Goal: Information Seeking & Learning: Compare options

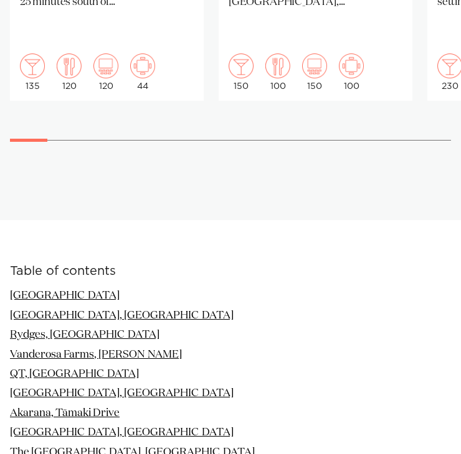
scroll to position [1087, 0]
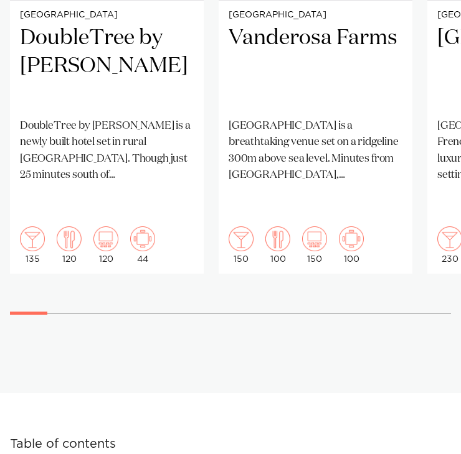
click at [80, 283] on swiper-container "Auckland DoubleTree by Hilton Auckland Karaka DoubleTree by Hilton Auckland Kar…" at bounding box center [230, 36] width 461 height 593
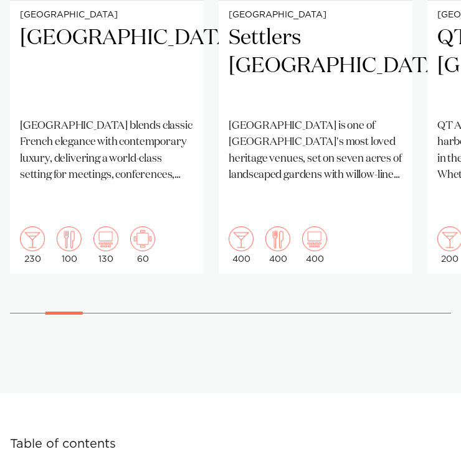
click at [90, 313] on div at bounding box center [230, 313] width 441 height 1
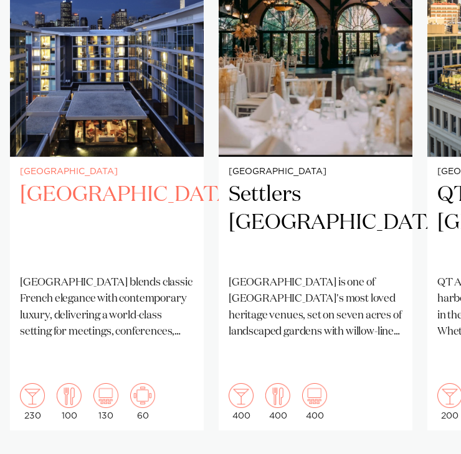
scroll to position [930, 0]
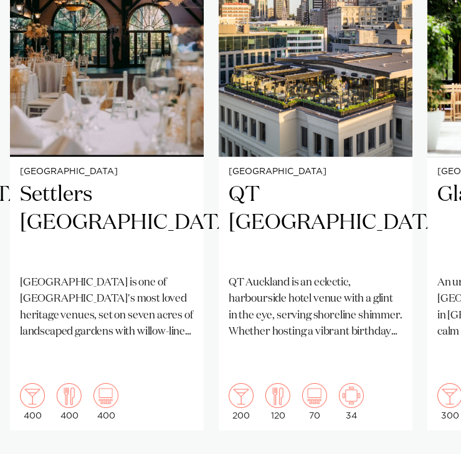
drag, startPoint x: 90, startPoint y: 438, endPoint x: 124, endPoint y: 439, distance: 33.7
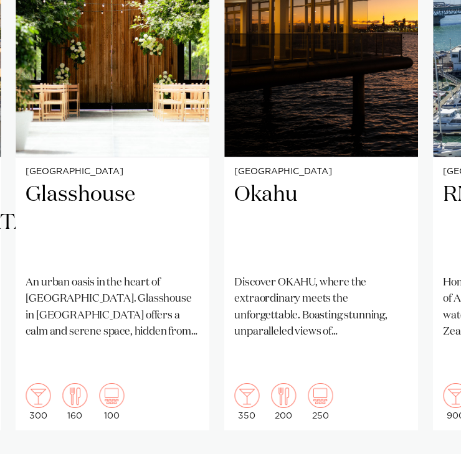
click at [129, 446] on swiper-container "Auckland DoubleTree by Hilton Auckland Karaka DoubleTree by Hilton Auckland Kar…" at bounding box center [230, 193] width 461 height 593
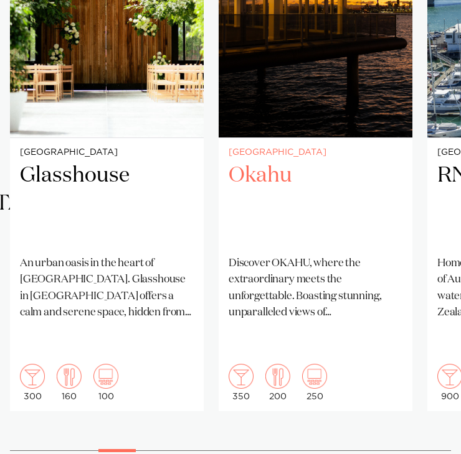
scroll to position [957, 0]
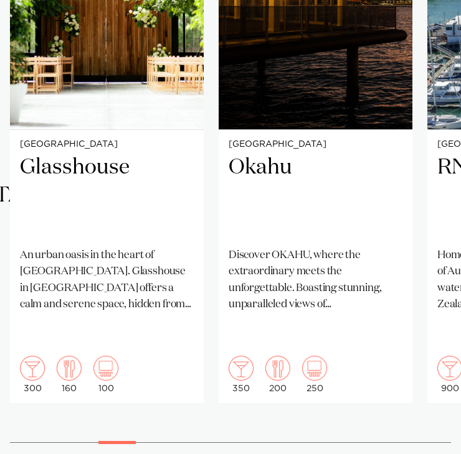
click at [134, 410] on swiper-container "Auckland DoubleTree by Hilton Auckland Karaka DoubleTree by Hilton Auckland Kar…" at bounding box center [230, 166] width 461 height 593
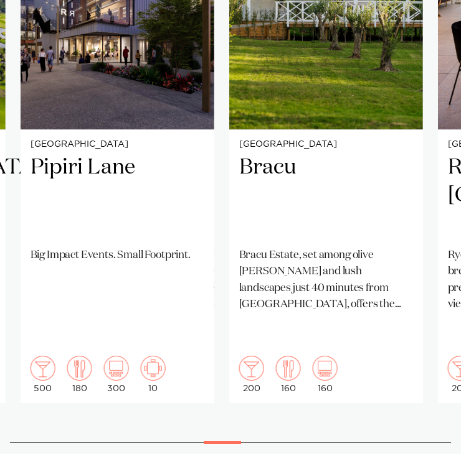
click at [237, 399] on swiper-container "Auckland DoubleTree by Hilton Auckland Karaka DoubleTree by Hilton Auckland Kar…" at bounding box center [230, 166] width 461 height 593
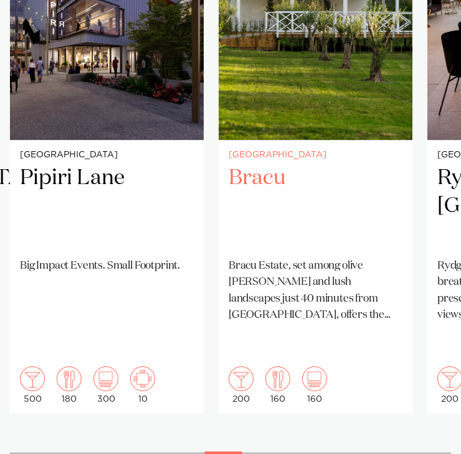
scroll to position [947, 0]
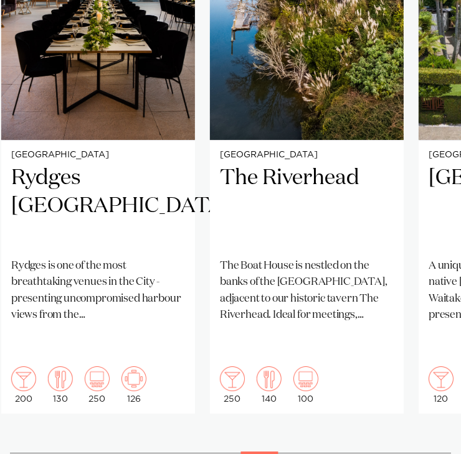
click at [270, 426] on swiper-container "Auckland DoubleTree by Hilton Auckland Karaka DoubleTree by Hilton Auckland Kar…" at bounding box center [230, 176] width 461 height 593
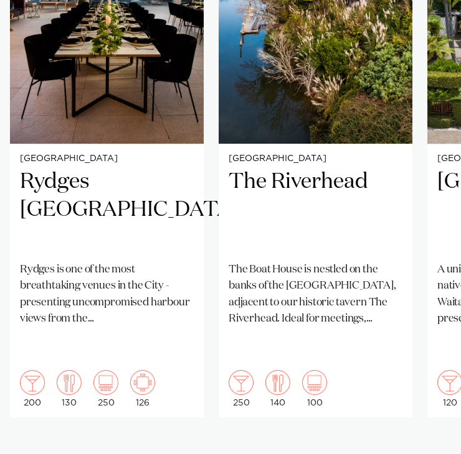
scroll to position [943, 0]
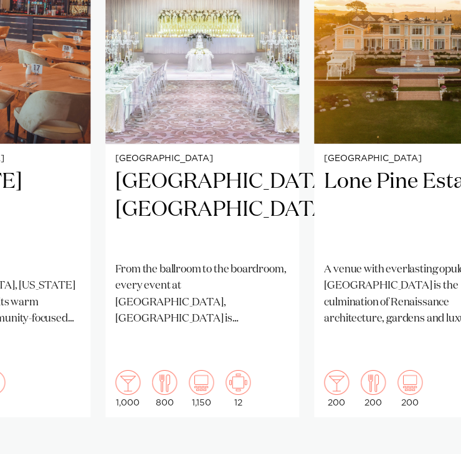
click at [357, 422] on swiper-container "Auckland DoubleTree by Hilton Auckland Karaka DoubleTree by Hilton Auckland Kar…" at bounding box center [230, 180] width 461 height 593
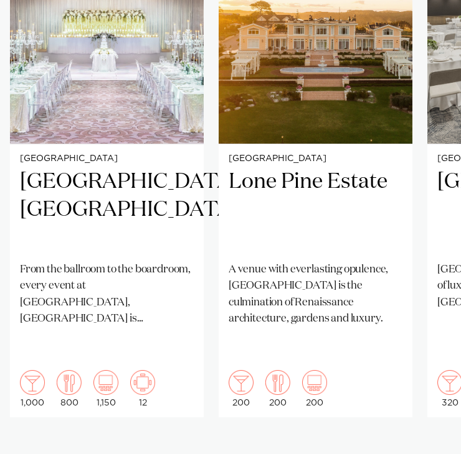
click at [385, 428] on swiper-container "Auckland DoubleTree by Hilton Auckland Karaka DoubleTree by Hilton Auckland Kar…" at bounding box center [230, 180] width 461 height 593
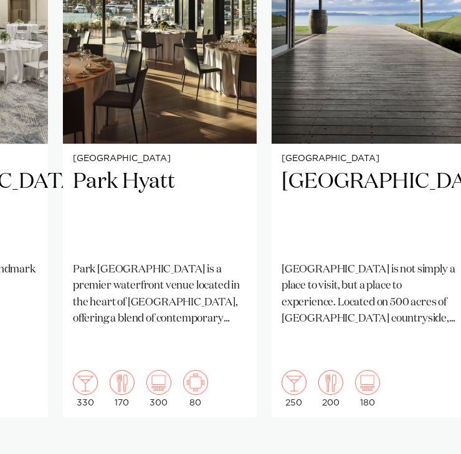
click at [411, 454] on div at bounding box center [395, 457] width 37 height 3
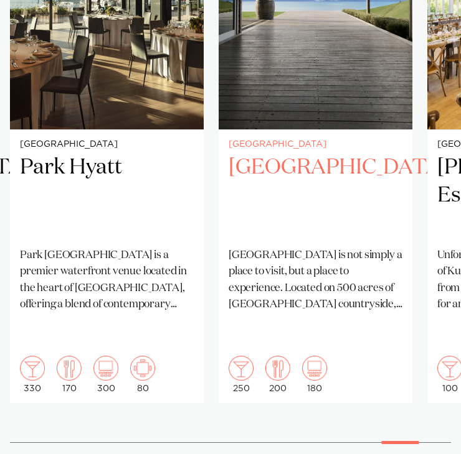
scroll to position [959, 0]
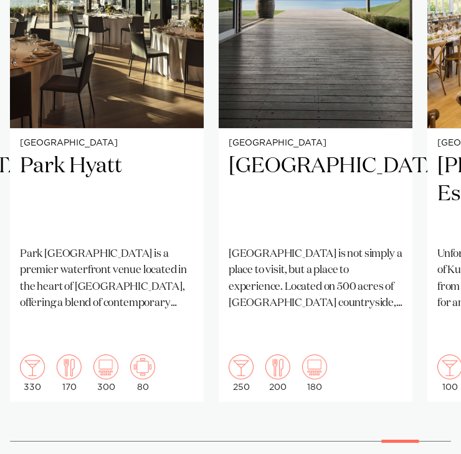
drag, startPoint x: 409, startPoint y: 409, endPoint x: 410, endPoint y: 416, distance: 7.5
click at [410, 416] on swiper-container "Auckland DoubleTree by Hilton Auckland Karaka DoubleTree by Hilton Auckland Kar…" at bounding box center [230, 165] width 461 height 593
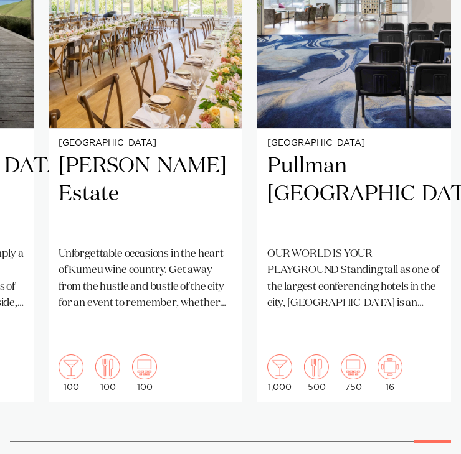
click at [447, 440] on div at bounding box center [431, 441] width 37 height 3
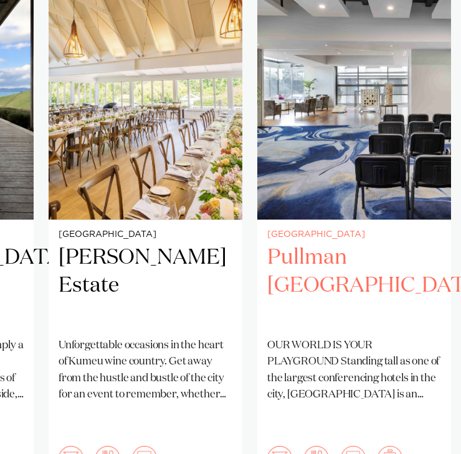
scroll to position [856, 0]
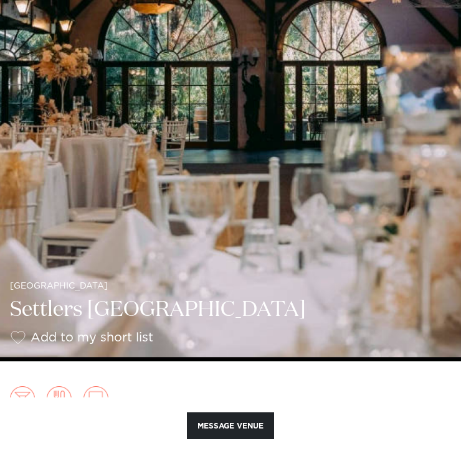
scroll to position [276, 0]
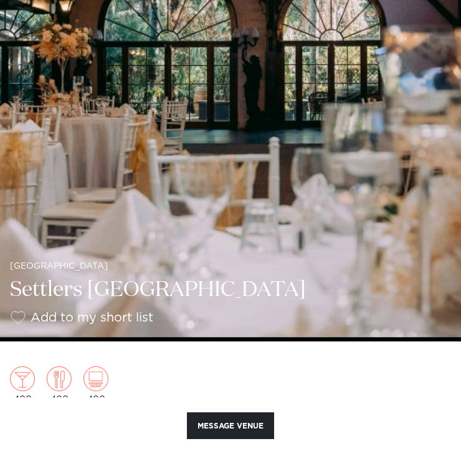
click at [345, 164] on img at bounding box center [230, 33] width 461 height 618
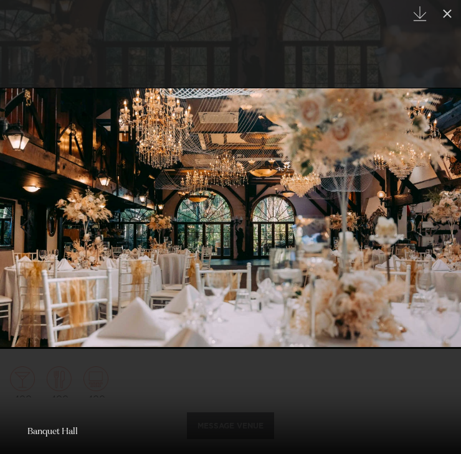
click at [440, 228] on div "Next slide" at bounding box center [435, 227] width 17 height 24
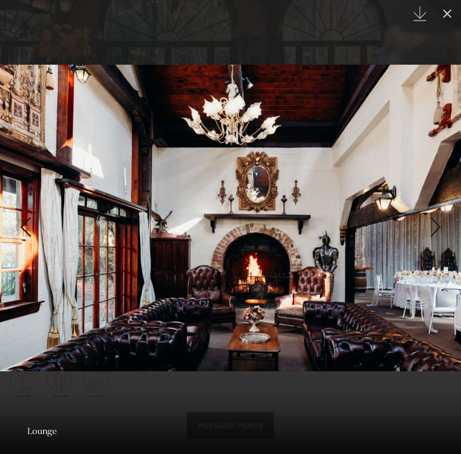
click at [440, 228] on div "Next slide" at bounding box center [435, 227] width 17 height 24
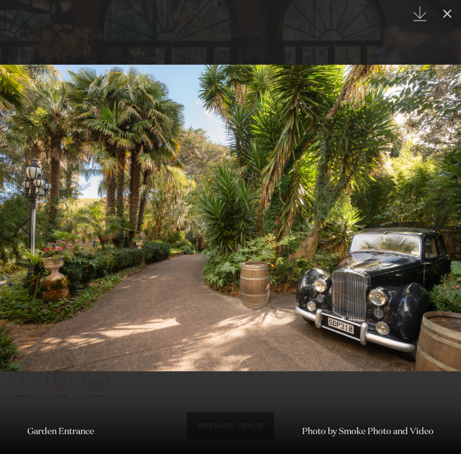
click at [440, 228] on div "Next slide" at bounding box center [435, 227] width 17 height 24
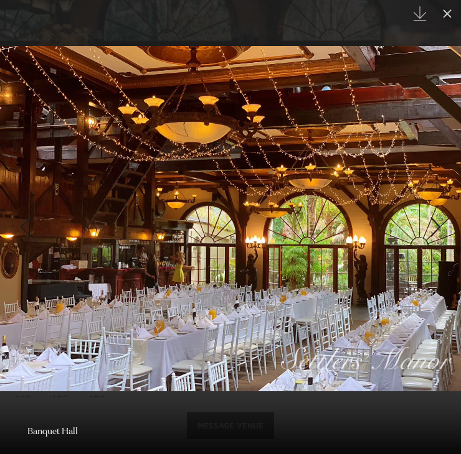
click at [440, 228] on div "Next slide" at bounding box center [435, 227] width 17 height 24
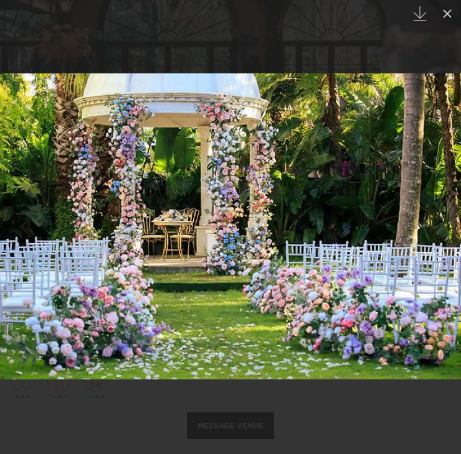
click at [440, 228] on div "Next slide" at bounding box center [435, 227] width 17 height 24
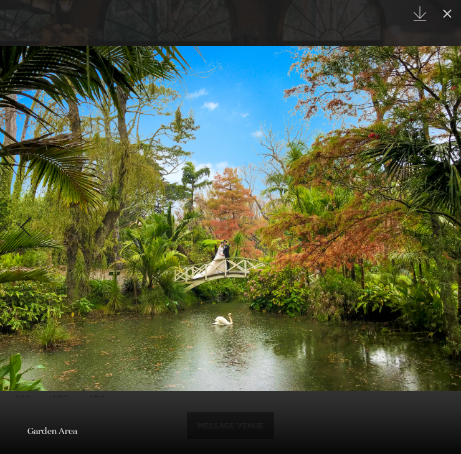
click at [440, 228] on div "Next slide" at bounding box center [435, 227] width 17 height 24
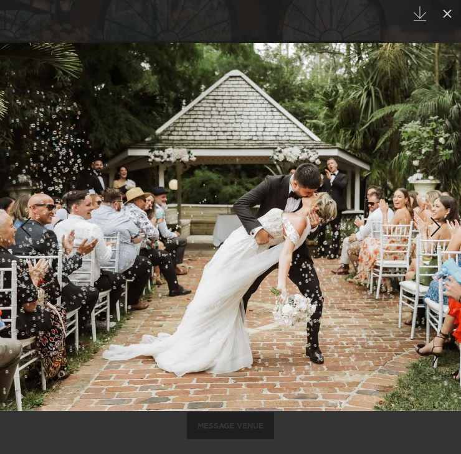
click at [440, 228] on div "Next slide" at bounding box center [435, 227] width 17 height 24
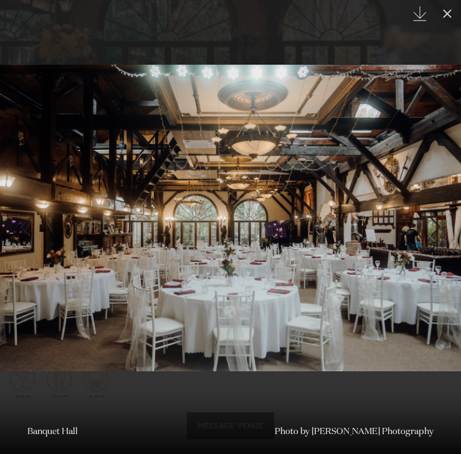
click at [440, 228] on div "Next slide" at bounding box center [435, 227] width 17 height 24
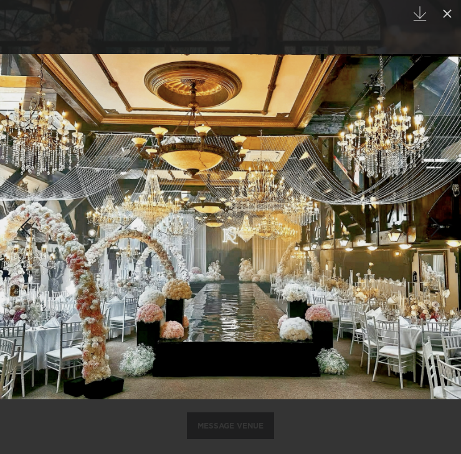
click at [440, 228] on div "Next slide" at bounding box center [435, 227] width 17 height 24
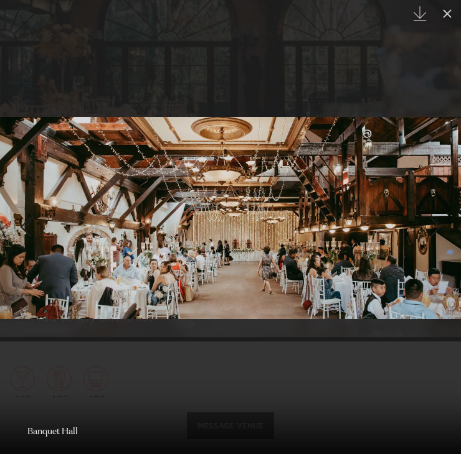
click at [440, 228] on div "Next slide" at bounding box center [435, 227] width 17 height 24
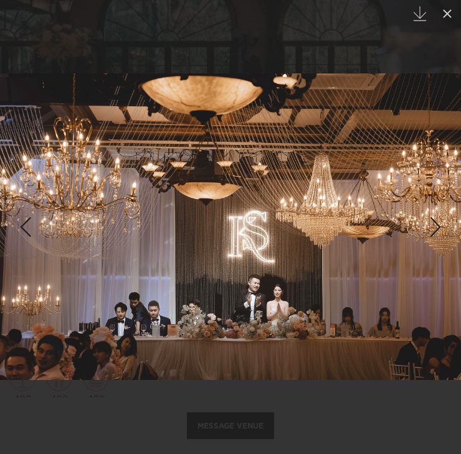
click at [440, 228] on div "Next slide" at bounding box center [435, 227] width 17 height 24
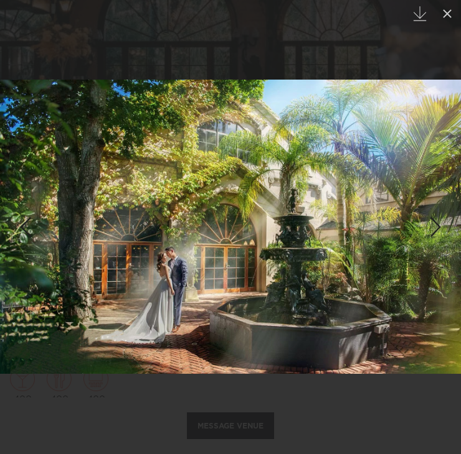
click at [440, 228] on div "Next slide" at bounding box center [435, 227] width 17 height 24
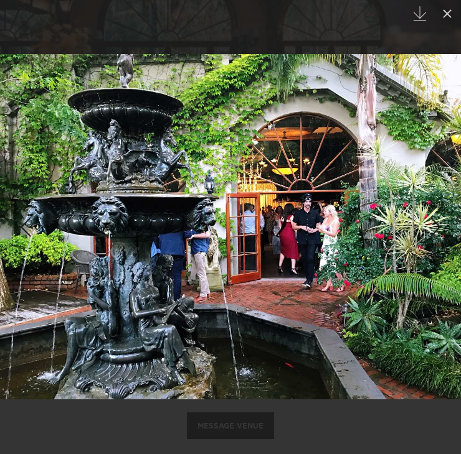
click at [440, 228] on div "Next slide" at bounding box center [435, 227] width 17 height 24
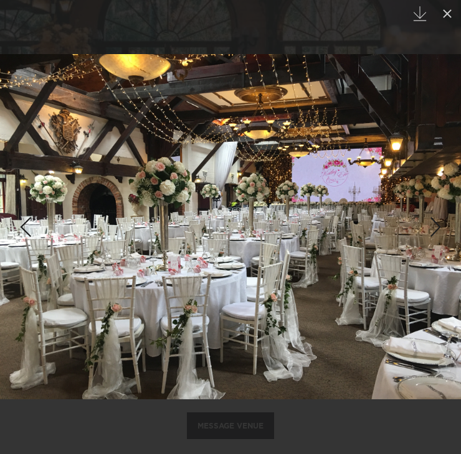
click at [440, 228] on div "Next slide" at bounding box center [435, 227] width 17 height 24
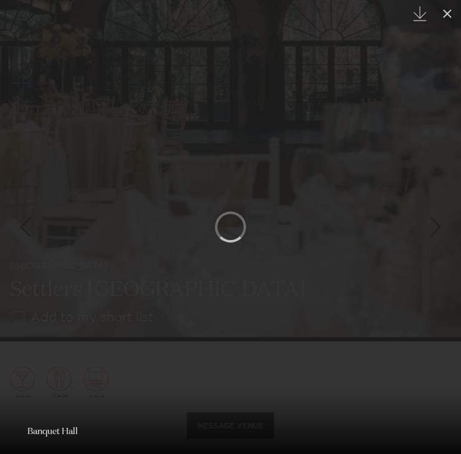
click at [440, 228] on div "Next slide" at bounding box center [435, 227] width 17 height 24
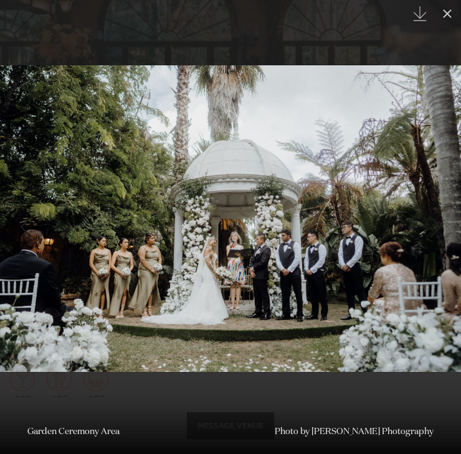
click at [440, 228] on div "Next slide" at bounding box center [435, 227] width 17 height 24
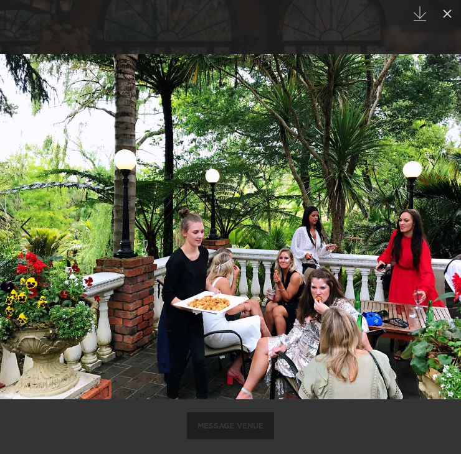
click at [440, 228] on div "Next slide" at bounding box center [435, 227] width 17 height 24
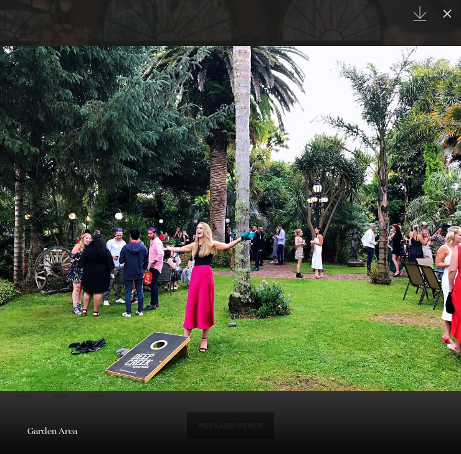
click at [440, 228] on div "Next slide" at bounding box center [435, 227] width 17 height 24
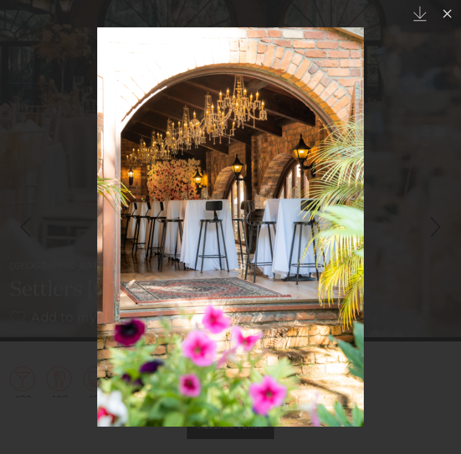
click at [440, 228] on div "Next slide" at bounding box center [435, 227] width 17 height 24
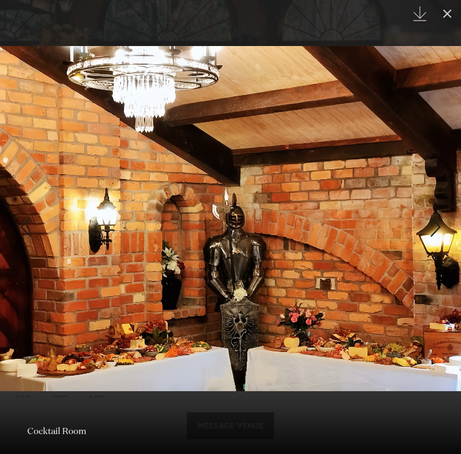
click at [440, 228] on div "Next slide" at bounding box center [435, 227] width 17 height 24
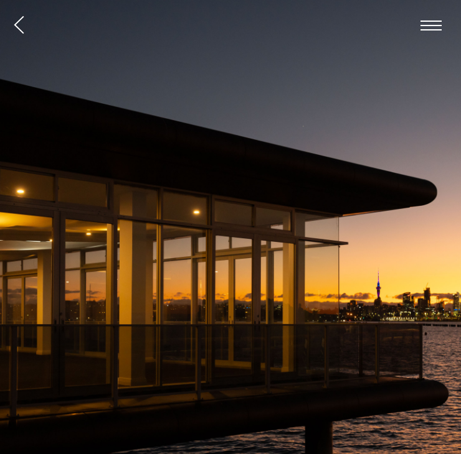
click at [438, 202] on img at bounding box center [230, 309] width 461 height 618
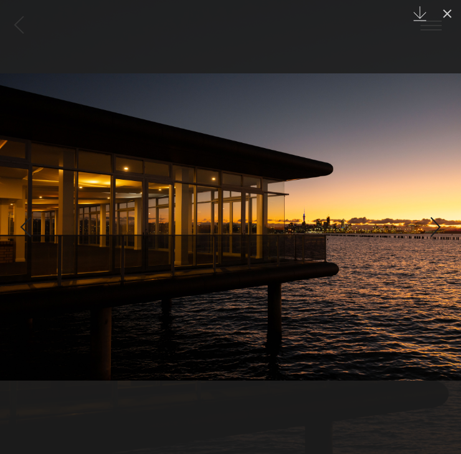
click at [440, 228] on div "Next slide" at bounding box center [435, 227] width 17 height 24
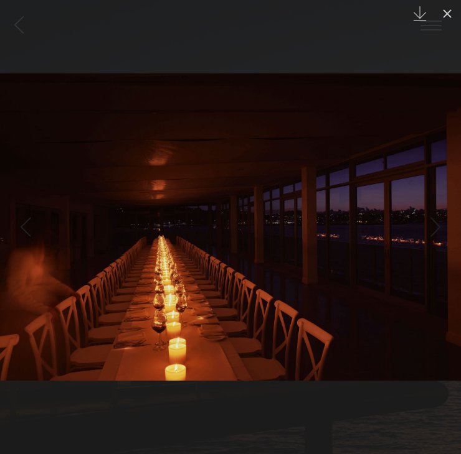
click at [440, 228] on div "Next slide" at bounding box center [435, 227] width 17 height 24
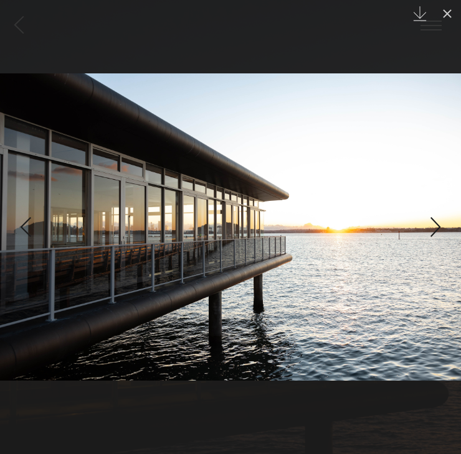
click at [440, 228] on div "Next slide" at bounding box center [435, 227] width 17 height 24
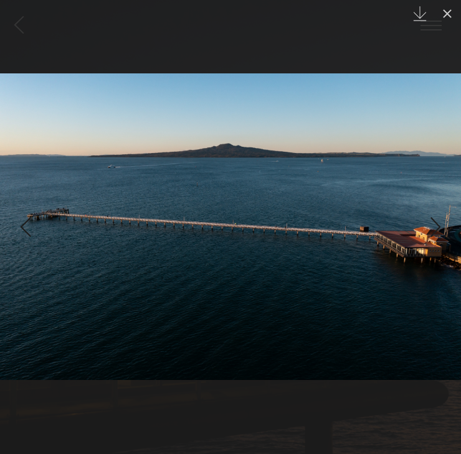
click at [440, 228] on div "Next slide" at bounding box center [435, 227] width 17 height 24
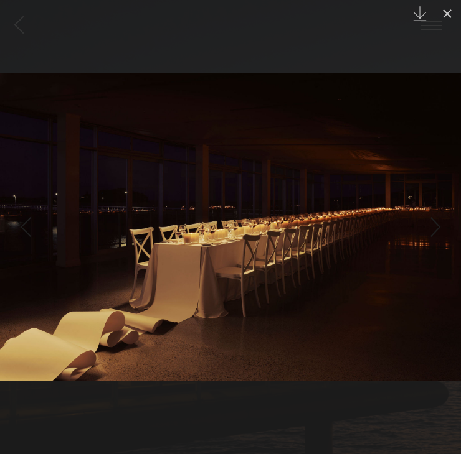
click at [440, 228] on div "Next slide" at bounding box center [435, 227] width 17 height 24
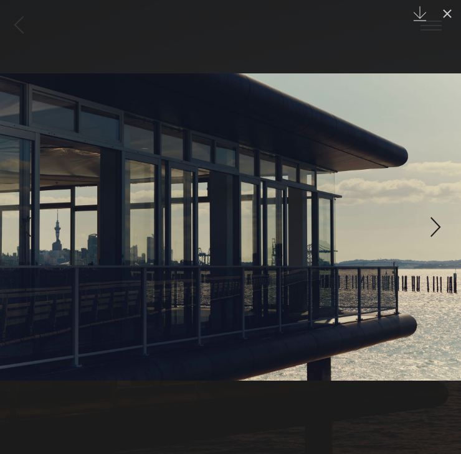
click at [440, 228] on div "Next slide" at bounding box center [435, 227] width 17 height 24
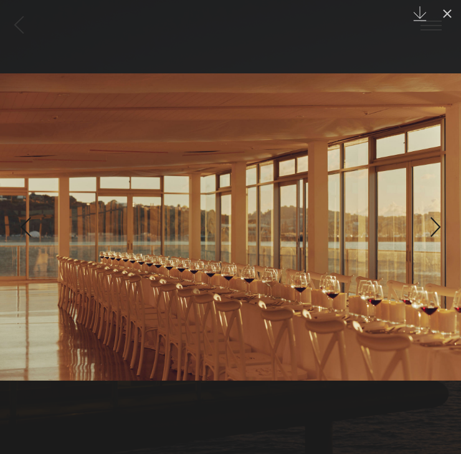
click at [440, 228] on div "Next slide" at bounding box center [435, 227] width 17 height 24
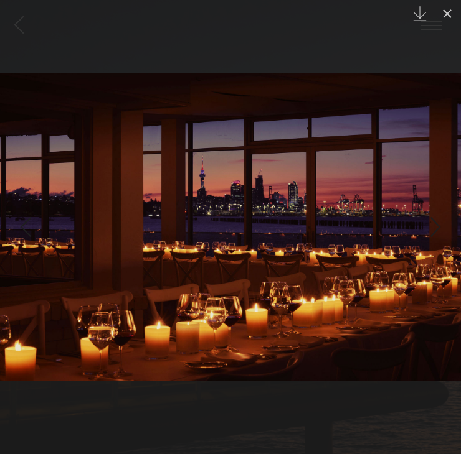
click at [440, 228] on div "Next slide" at bounding box center [435, 227] width 17 height 24
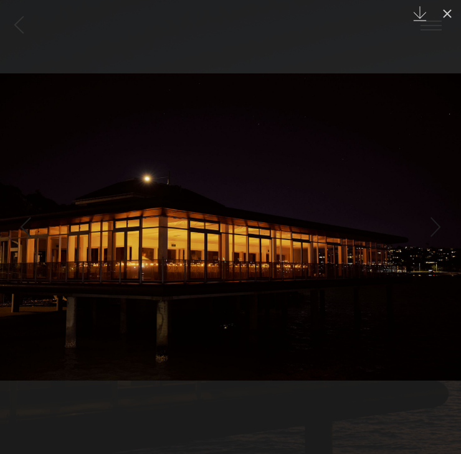
click at [440, 228] on div "Next slide" at bounding box center [435, 227] width 17 height 24
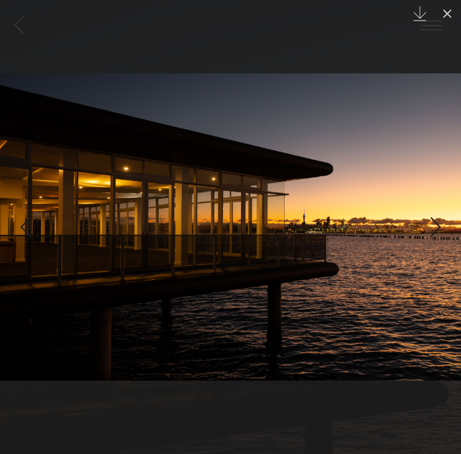
click at [440, 228] on div "Next slide" at bounding box center [435, 227] width 17 height 24
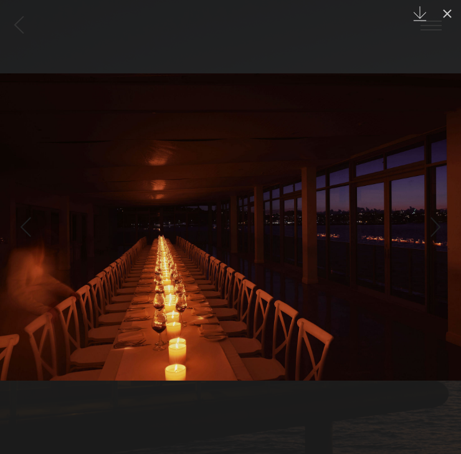
click at [440, 228] on div "Next slide" at bounding box center [435, 227] width 17 height 24
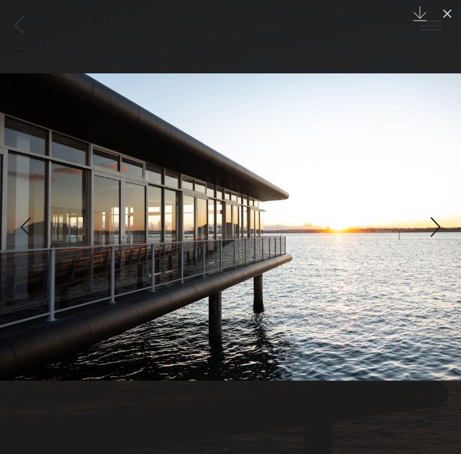
click at [440, 228] on div "Next slide" at bounding box center [435, 227] width 17 height 24
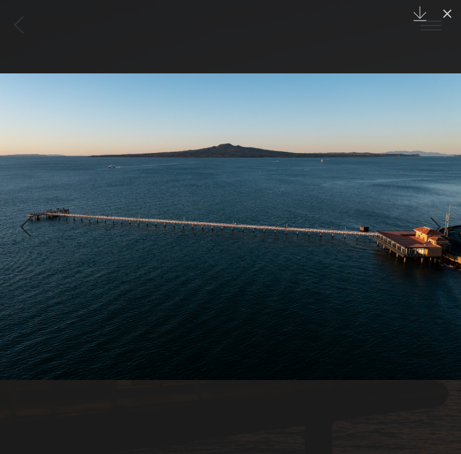
click at [440, 228] on div "Next slide" at bounding box center [435, 227] width 17 height 24
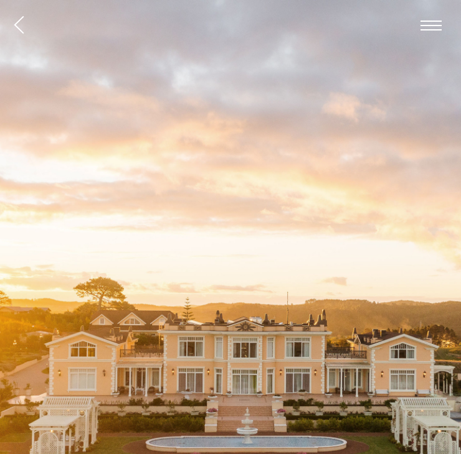
click at [426, 278] on img at bounding box center [230, 309] width 461 height 618
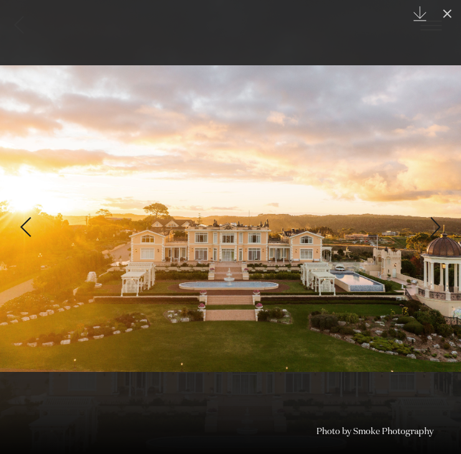
click at [438, 237] on div "Next slide" at bounding box center [435, 227] width 17 height 24
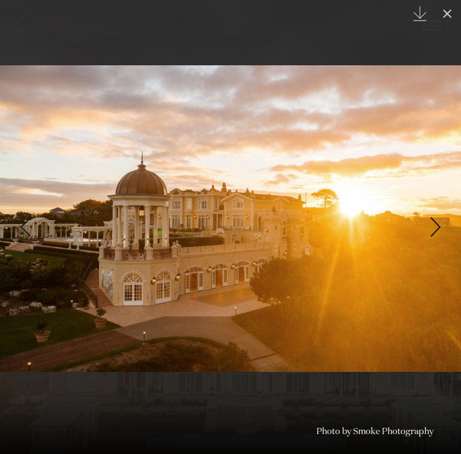
click at [438, 237] on div "Next slide" at bounding box center [435, 227] width 17 height 24
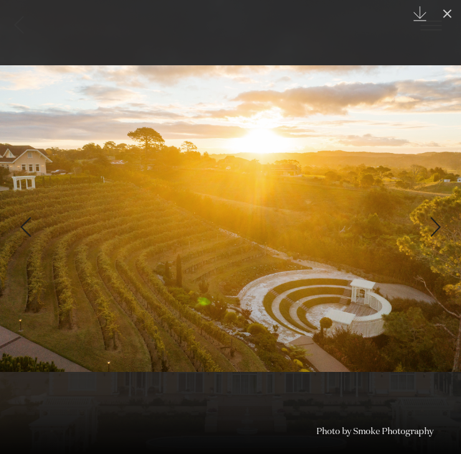
click at [438, 237] on div "Next slide" at bounding box center [435, 227] width 17 height 24
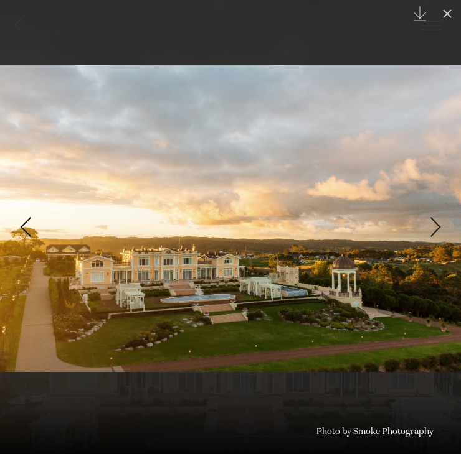
click at [438, 237] on div "Next slide" at bounding box center [435, 227] width 17 height 24
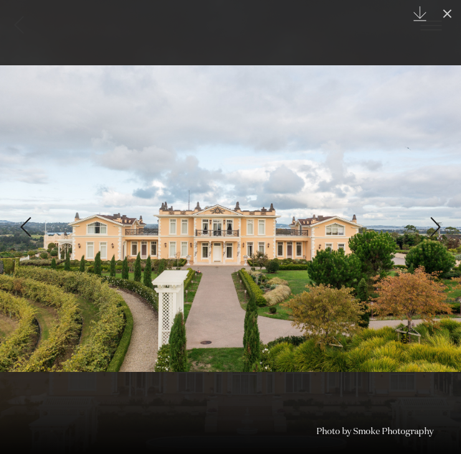
click at [438, 237] on div "Next slide" at bounding box center [435, 227] width 17 height 24
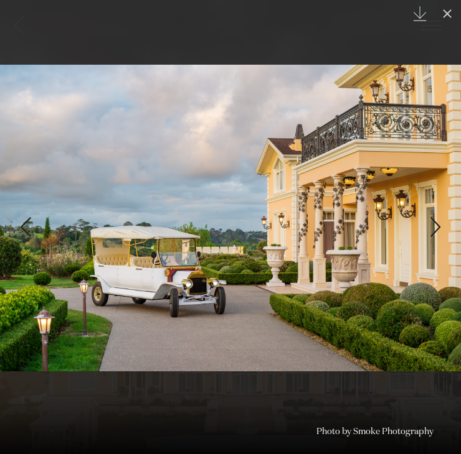
click at [438, 237] on div "Next slide" at bounding box center [435, 227] width 17 height 24
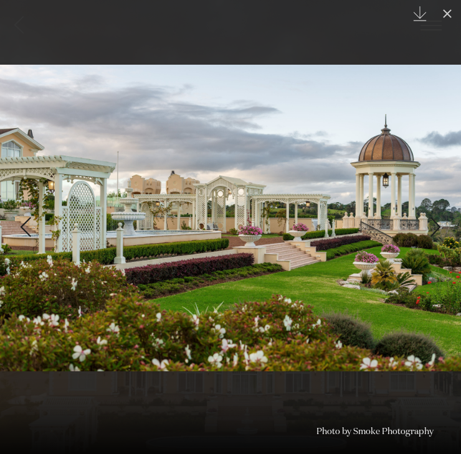
click at [438, 237] on div "Next slide" at bounding box center [435, 227] width 17 height 24
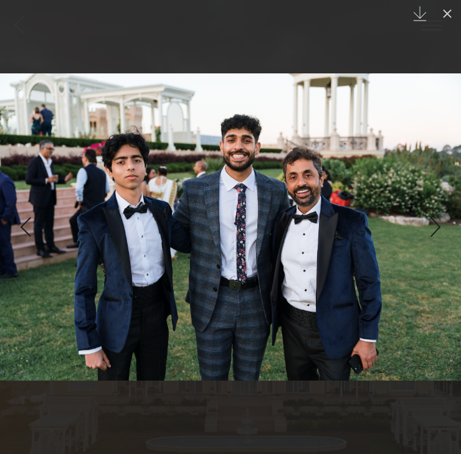
click at [438, 237] on div "Next slide" at bounding box center [435, 227] width 17 height 24
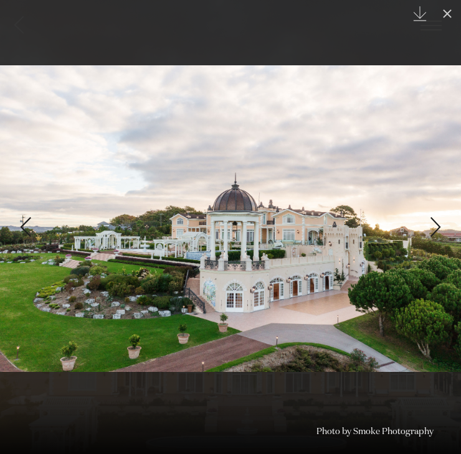
click at [438, 237] on div "Next slide" at bounding box center [435, 227] width 17 height 24
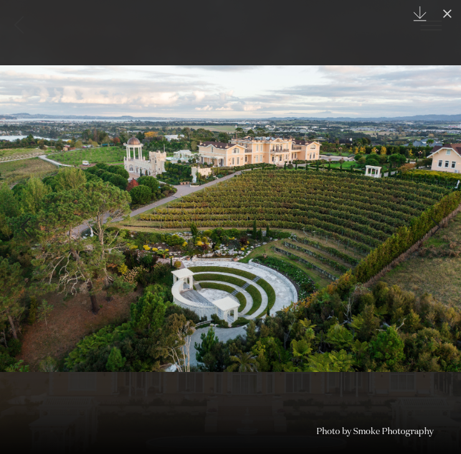
click at [438, 237] on div "Next slide" at bounding box center [435, 227] width 17 height 24
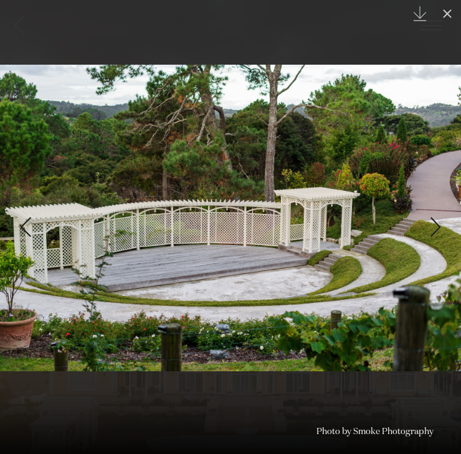
click at [438, 237] on div "Next slide" at bounding box center [435, 227] width 17 height 24
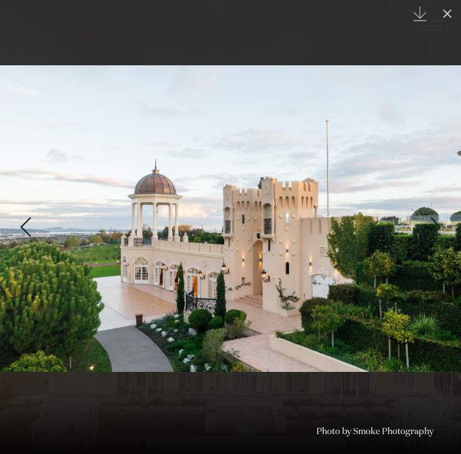
click at [438, 237] on div "Next slide" at bounding box center [435, 227] width 17 height 24
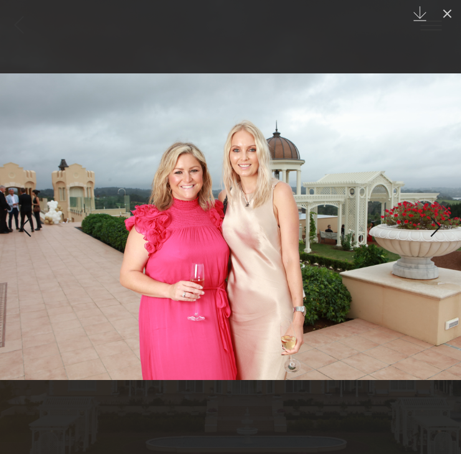
click at [438, 237] on div "Next slide" at bounding box center [435, 227] width 17 height 24
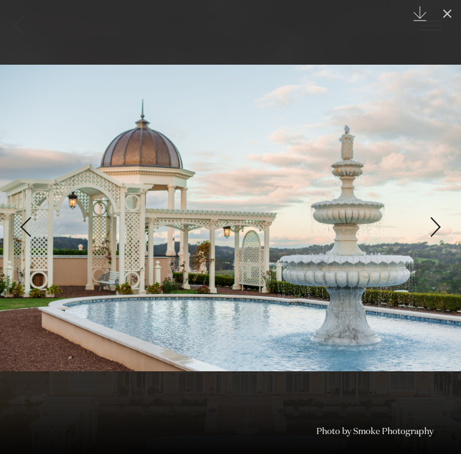
click at [438, 237] on div "Next slide" at bounding box center [435, 227] width 17 height 24
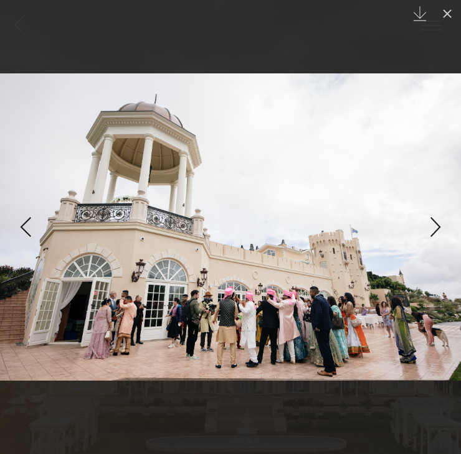
click at [438, 237] on div "Next slide" at bounding box center [435, 227] width 17 height 24
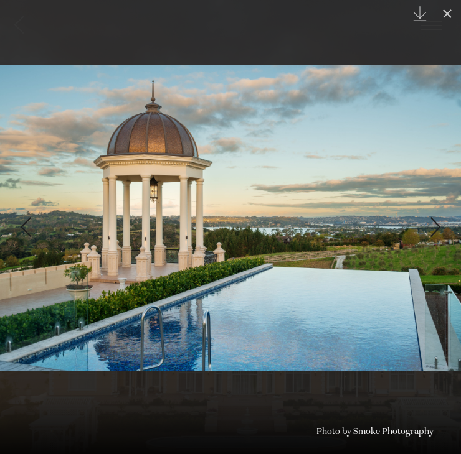
click at [438, 237] on div "Next slide" at bounding box center [435, 227] width 17 height 24
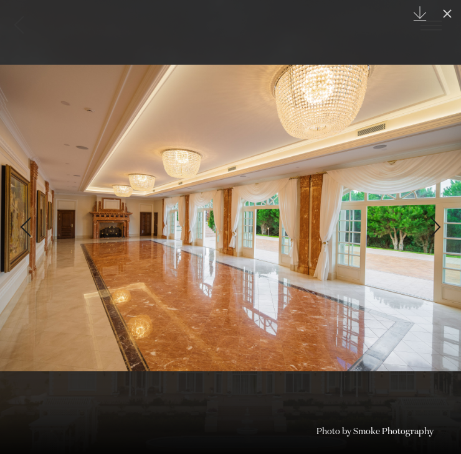
click at [438, 237] on div "Next slide" at bounding box center [435, 227] width 17 height 24
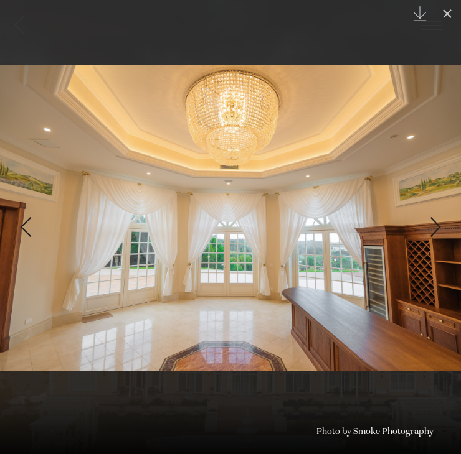
click at [438, 237] on div "Next slide" at bounding box center [435, 227] width 17 height 24
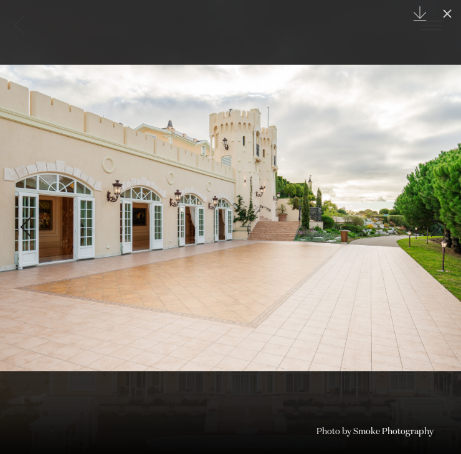
click at [438, 237] on div "Next slide" at bounding box center [435, 227] width 17 height 24
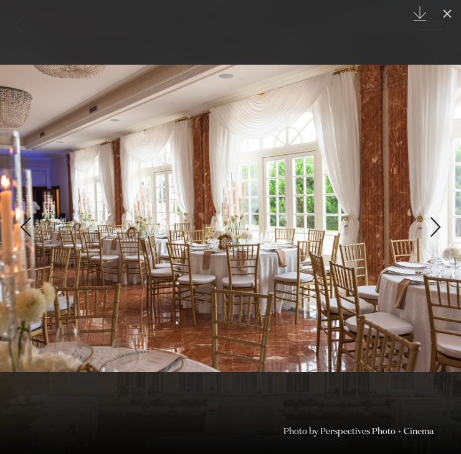
click at [438, 237] on div "Next slide" at bounding box center [435, 227] width 17 height 24
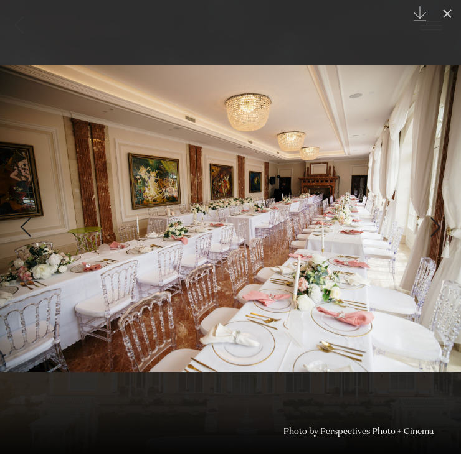
click at [438, 237] on div "Next slide" at bounding box center [435, 227] width 17 height 24
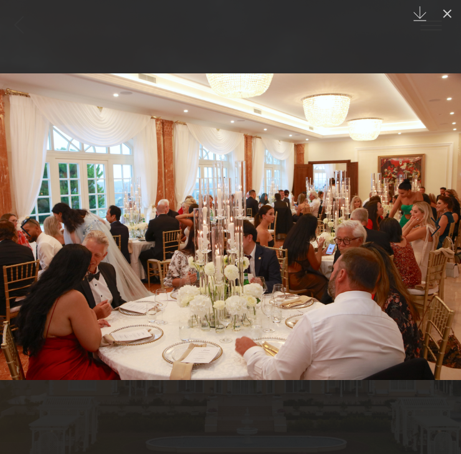
click at [438, 237] on div "Next slide" at bounding box center [435, 227] width 17 height 24
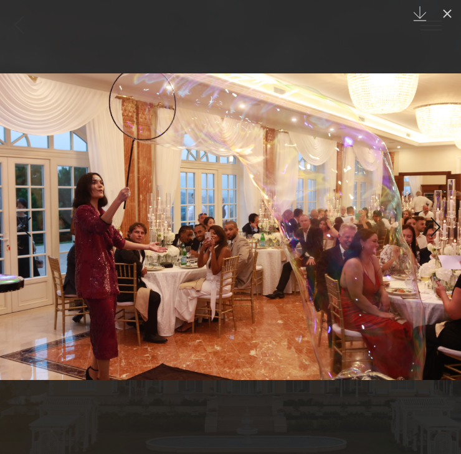
click at [438, 237] on div "Next slide" at bounding box center [435, 227] width 17 height 24
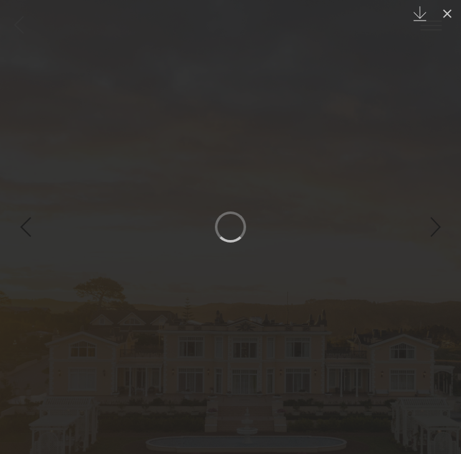
click at [438, 237] on div "Next slide" at bounding box center [435, 227] width 17 height 24
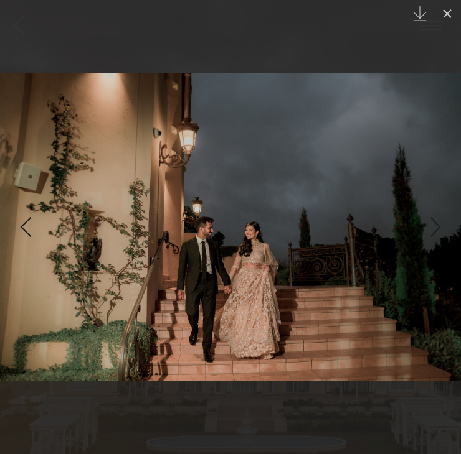
click at [438, 237] on div "Next slide" at bounding box center [435, 227] width 17 height 24
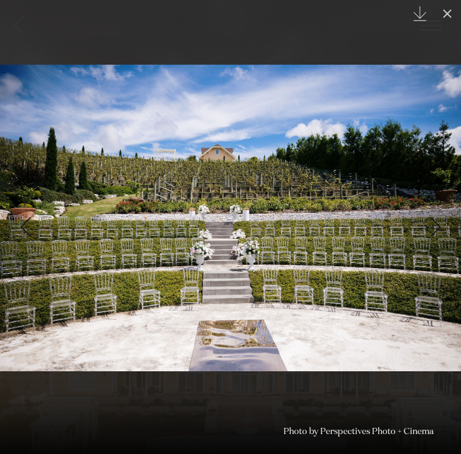
click at [438, 237] on div "Next slide" at bounding box center [435, 227] width 17 height 24
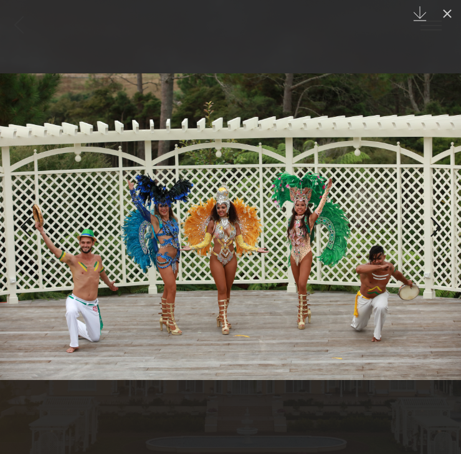
click at [438, 237] on div "Next slide" at bounding box center [435, 227] width 17 height 24
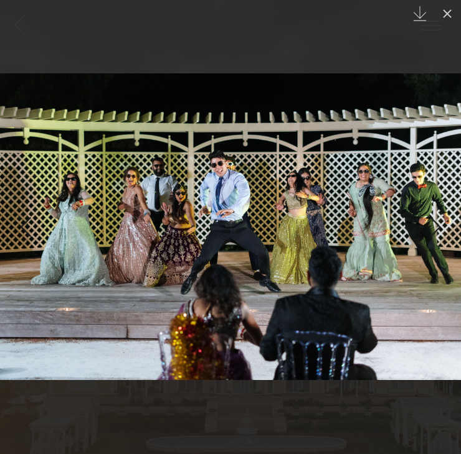
click at [438, 237] on div "Next slide" at bounding box center [435, 227] width 17 height 24
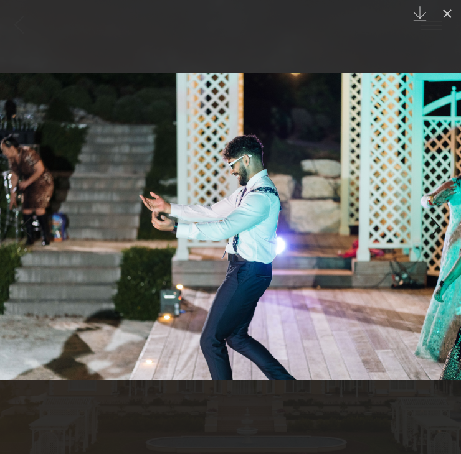
click at [438, 237] on div "Next slide" at bounding box center [435, 227] width 17 height 24
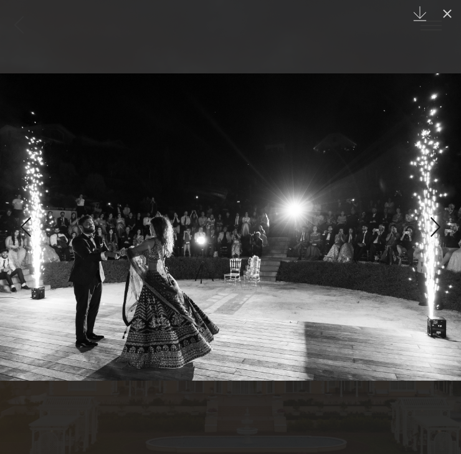
click at [438, 237] on div "Next slide" at bounding box center [435, 227] width 17 height 24
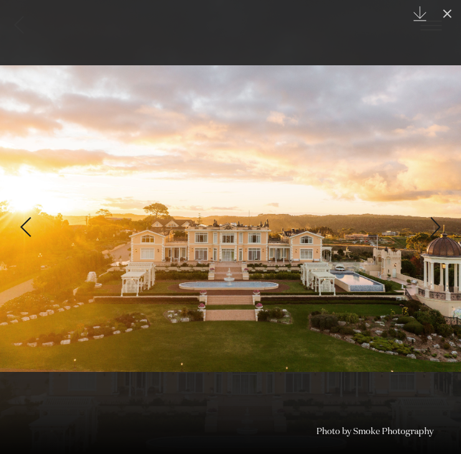
click at [438, 237] on div "Next slide" at bounding box center [435, 227] width 17 height 24
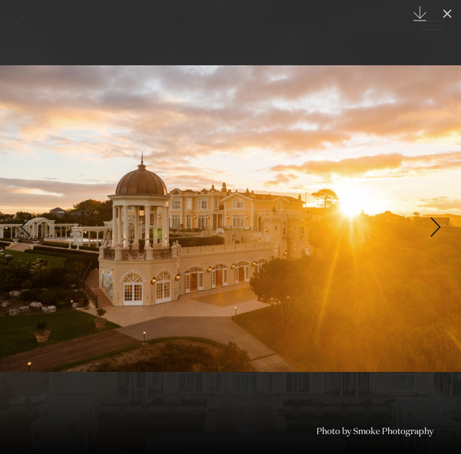
click at [438, 237] on div "Next slide" at bounding box center [435, 227] width 17 height 24
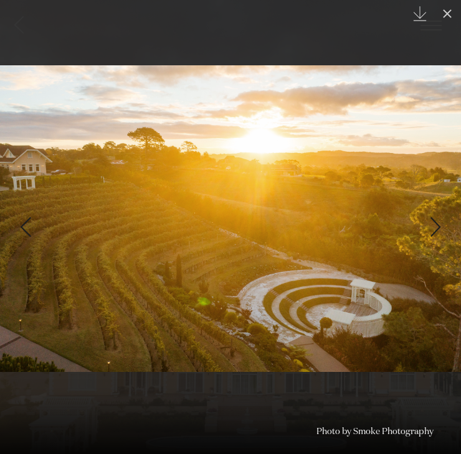
click at [438, 237] on div "Next slide" at bounding box center [435, 227] width 17 height 24
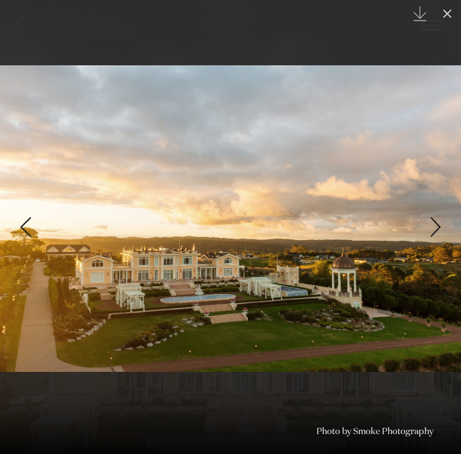
click at [438, 237] on div "Next slide" at bounding box center [435, 227] width 17 height 24
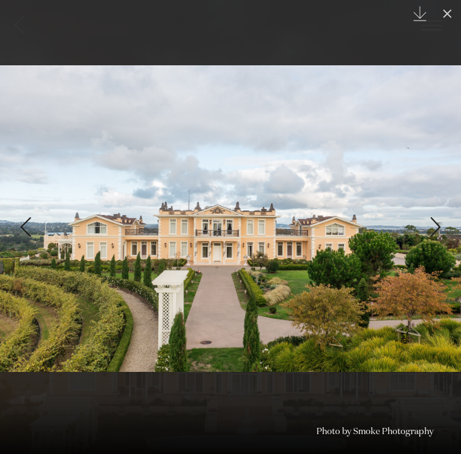
click at [438, 237] on div "Next slide" at bounding box center [435, 227] width 17 height 24
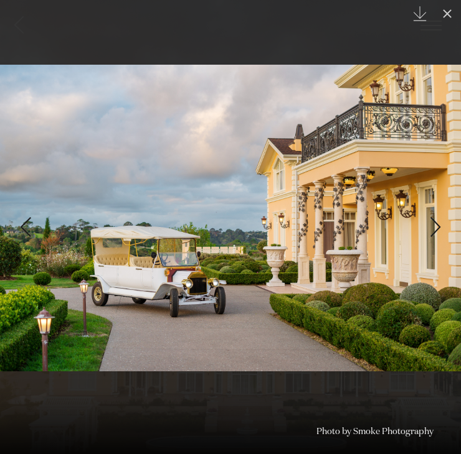
click at [438, 237] on div "Next slide" at bounding box center [435, 227] width 17 height 24
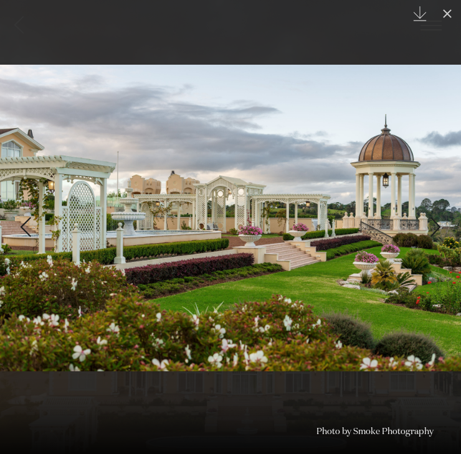
click at [438, 237] on div "Next slide" at bounding box center [435, 227] width 17 height 24
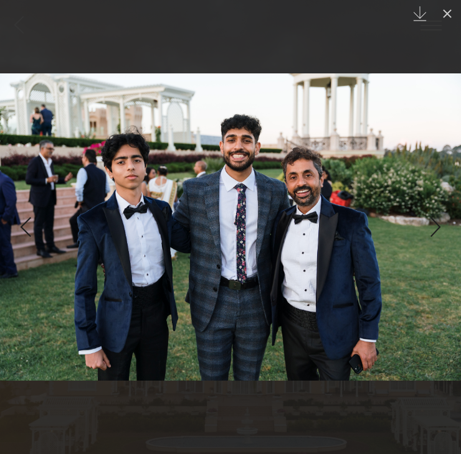
click at [394, 0] on div at bounding box center [230, 227] width 461 height 454
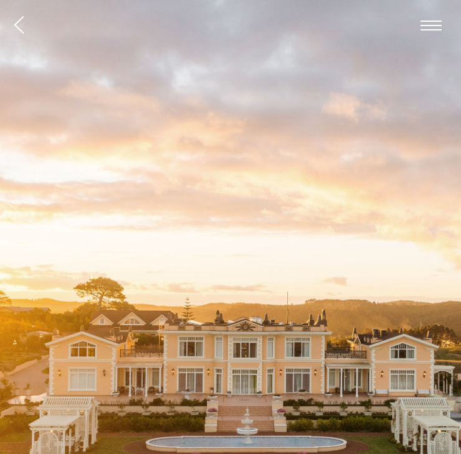
click at [393, 186] on img at bounding box center [230, 309] width 461 height 618
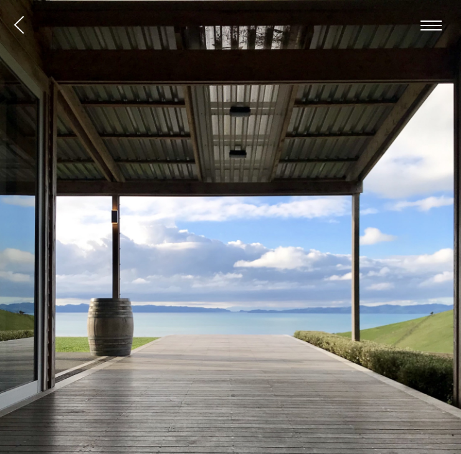
click at [374, 142] on img at bounding box center [230, 309] width 461 height 618
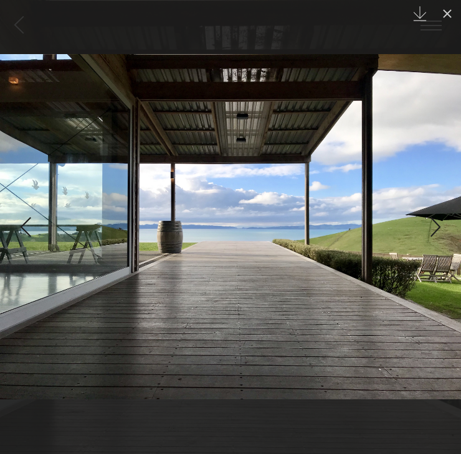
click at [432, 223] on div "Next slide" at bounding box center [435, 227] width 17 height 24
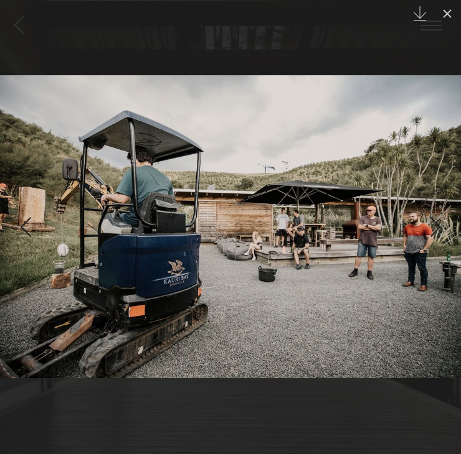
click at [432, 223] on div "Next slide" at bounding box center [435, 227] width 17 height 24
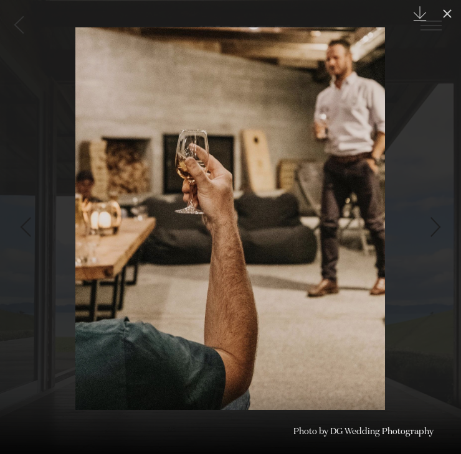
click at [432, 223] on div "Next slide" at bounding box center [435, 227] width 17 height 24
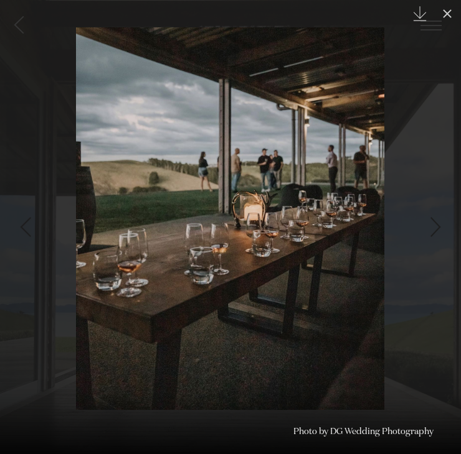
click at [432, 224] on div "Next slide" at bounding box center [435, 227] width 17 height 24
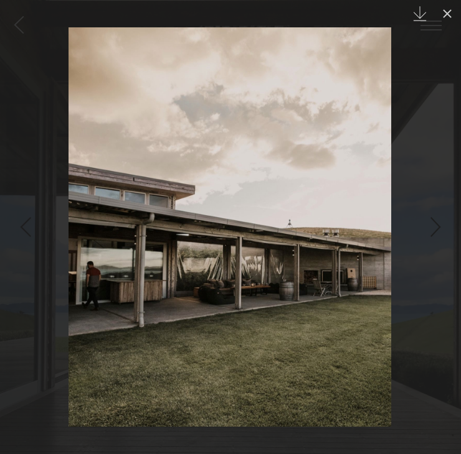
click at [432, 224] on div "Next slide" at bounding box center [435, 227] width 17 height 24
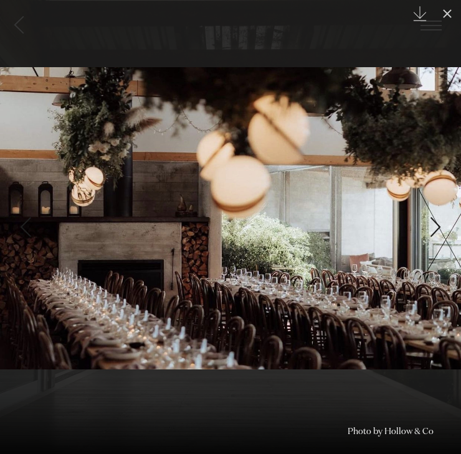
click at [432, 224] on div "Next slide" at bounding box center [435, 227] width 17 height 24
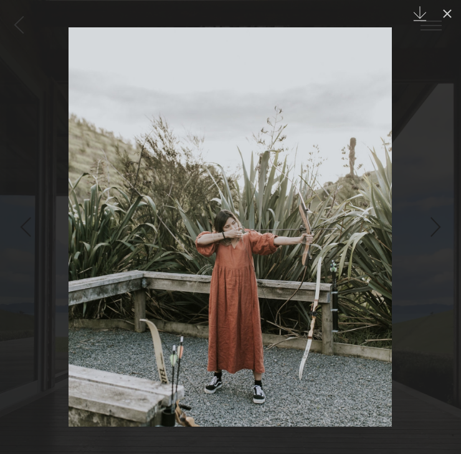
click at [432, 224] on div "Next slide" at bounding box center [435, 227] width 17 height 24
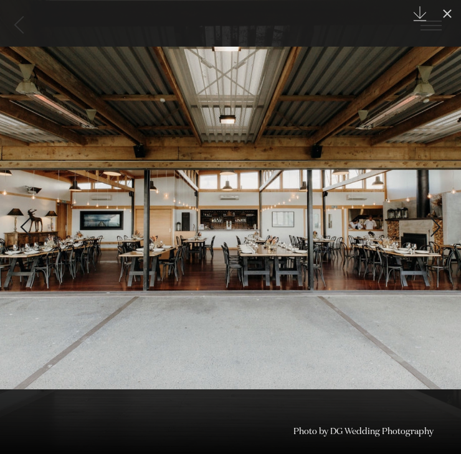
click at [432, 224] on div "Next slide" at bounding box center [435, 227] width 17 height 24
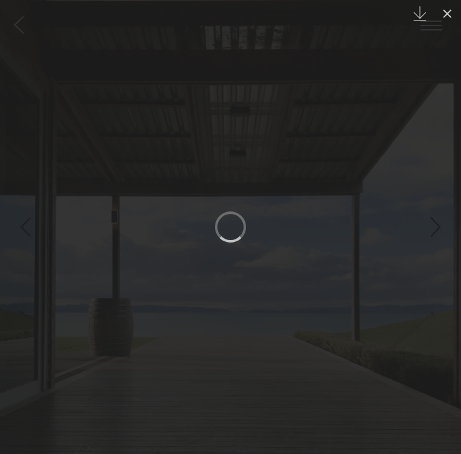
click at [432, 224] on div "Next slide" at bounding box center [435, 227] width 17 height 24
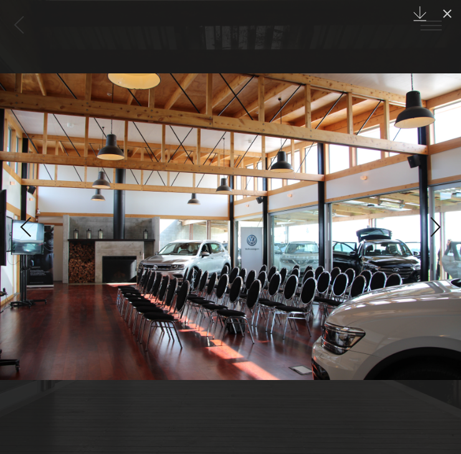
click at [432, 224] on div "Next slide" at bounding box center [435, 227] width 17 height 24
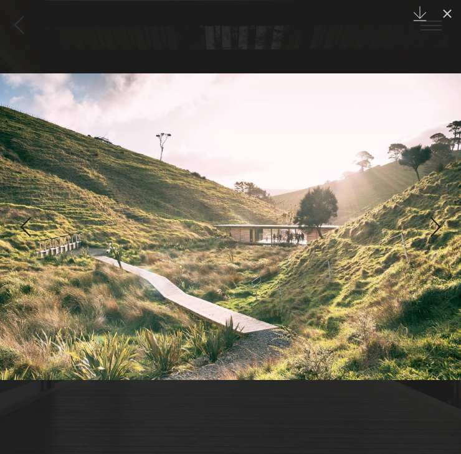
click at [432, 224] on div "Next slide" at bounding box center [435, 227] width 17 height 24
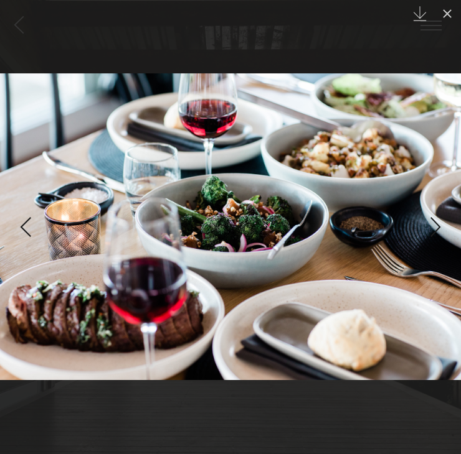
click at [432, 224] on div "Next slide" at bounding box center [435, 227] width 17 height 24
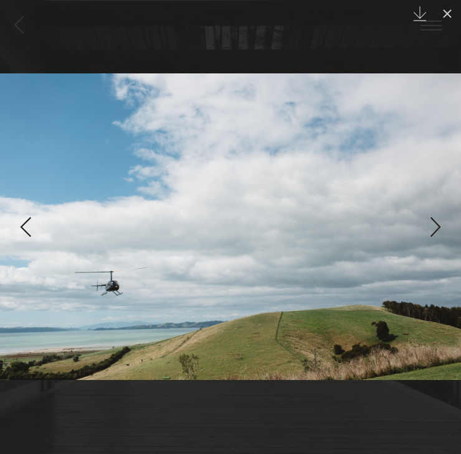
click at [432, 225] on div "Next slide" at bounding box center [435, 227] width 17 height 24
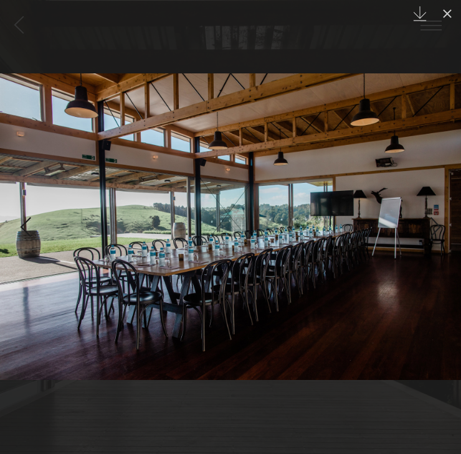
click at [432, 225] on div "Next slide" at bounding box center [435, 227] width 17 height 24
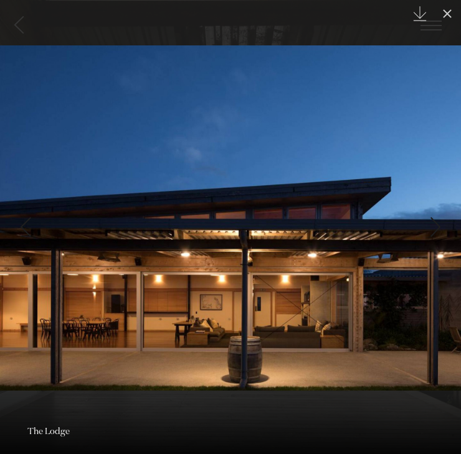
click at [432, 225] on div "Next slide" at bounding box center [435, 227] width 17 height 24
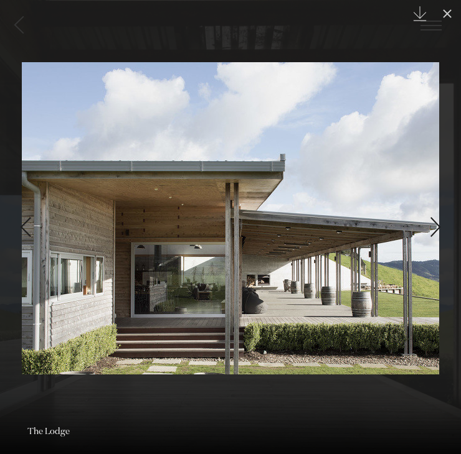
click at [432, 225] on div "Next slide" at bounding box center [435, 227] width 17 height 24
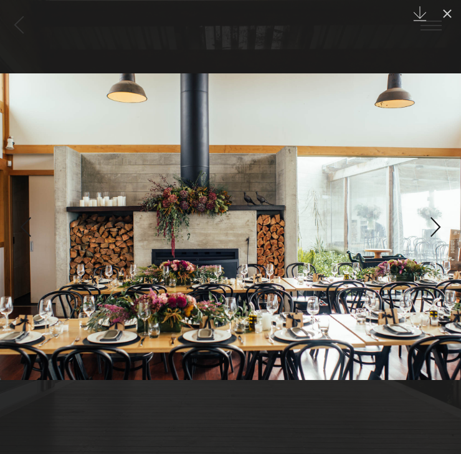
click at [432, 225] on div "Next slide" at bounding box center [435, 227] width 17 height 24
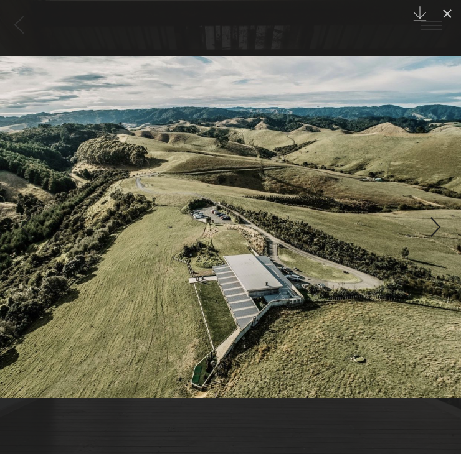
click at [432, 225] on div "Next slide" at bounding box center [435, 227] width 17 height 24
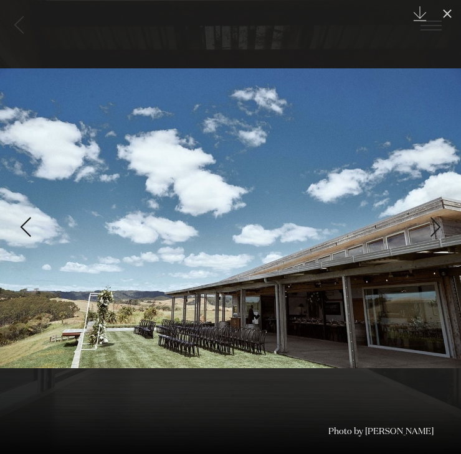
click at [432, 225] on div "Next slide" at bounding box center [435, 227] width 17 height 24
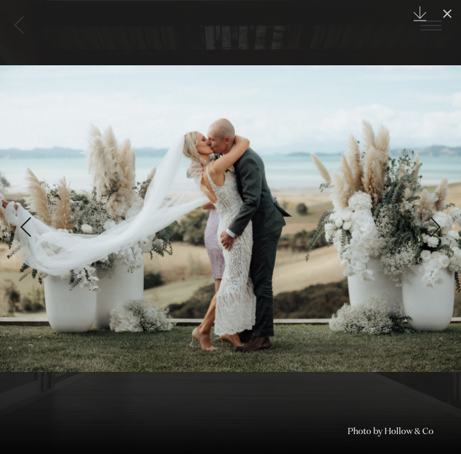
click at [432, 225] on div "Next slide" at bounding box center [435, 227] width 17 height 24
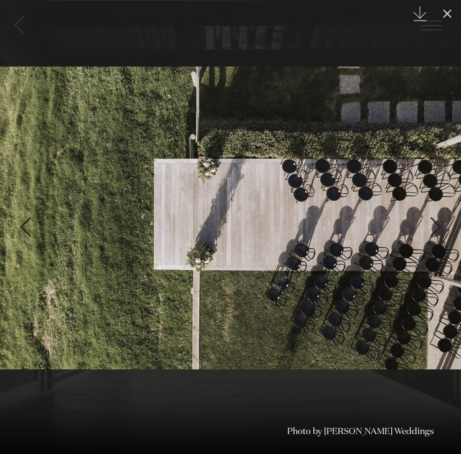
click at [432, 225] on div "Next slide" at bounding box center [435, 227] width 17 height 24
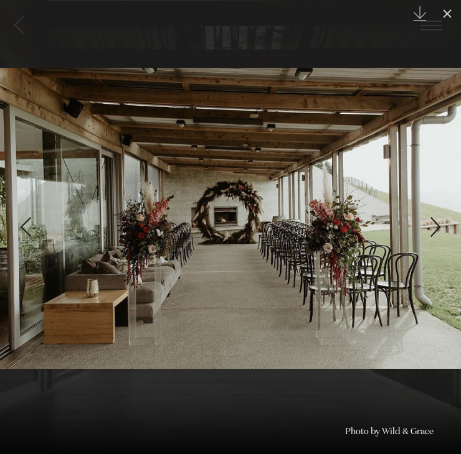
click at [432, 225] on div "Next slide" at bounding box center [435, 227] width 17 height 24
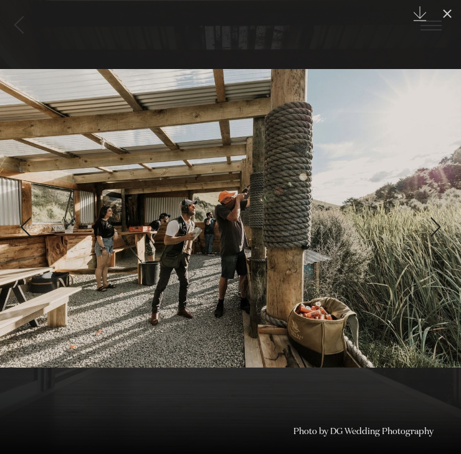
click at [432, 225] on div "Next slide" at bounding box center [435, 227] width 17 height 24
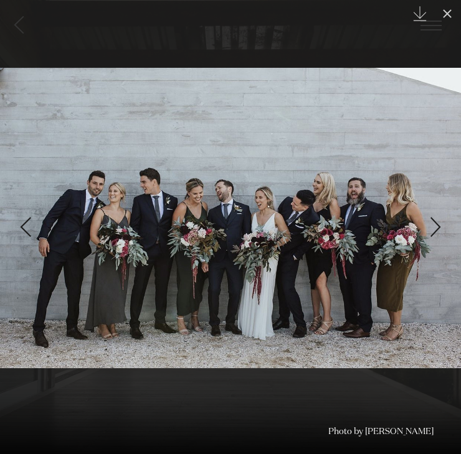
click at [432, 225] on div "Next slide" at bounding box center [435, 227] width 17 height 24
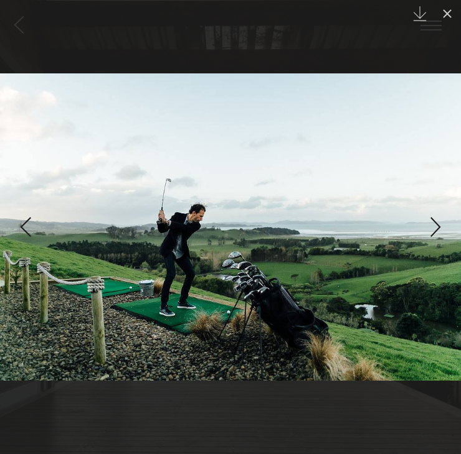
click at [432, 225] on div "Next slide" at bounding box center [435, 227] width 17 height 24
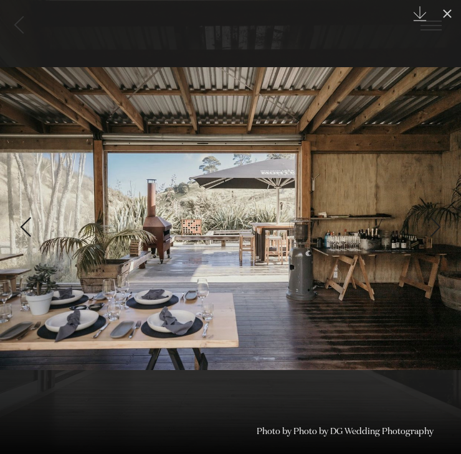
click at [432, 225] on div "Next slide" at bounding box center [435, 227] width 17 height 24
